Goal: Entertainment & Leisure: Consume media (video, audio)

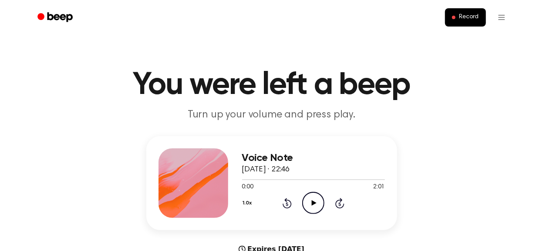
click at [312, 200] on icon "Play Audio" at bounding box center [313, 203] width 22 height 22
click at [321, 210] on icon "Play Audio" at bounding box center [313, 203] width 22 height 22
click at [308, 204] on icon "Play Audio" at bounding box center [313, 203] width 22 height 22
click at [316, 203] on icon at bounding box center [314, 203] width 5 height 6
click at [315, 206] on icon "Play Audio" at bounding box center [313, 203] width 22 height 22
